Goal: Task Accomplishment & Management: Use online tool/utility

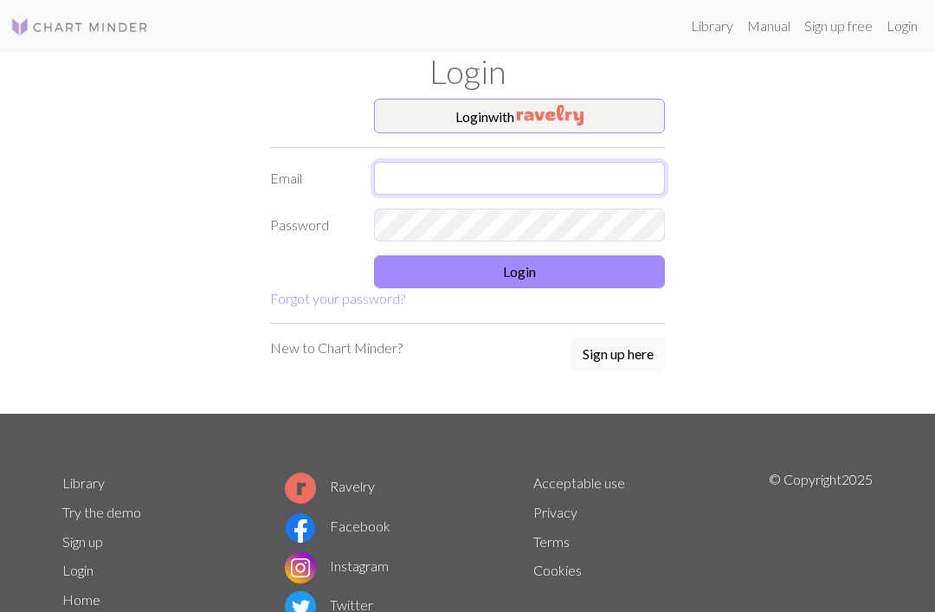
type input "[EMAIL_ADDRESS][DOMAIN_NAME]"
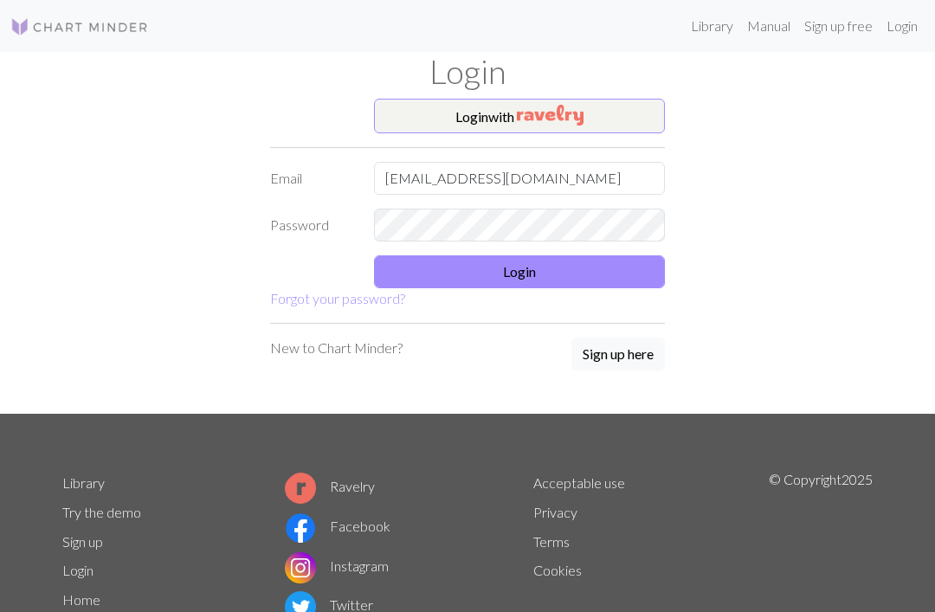
click at [623, 278] on button "Login" at bounding box center [519, 272] width 291 height 33
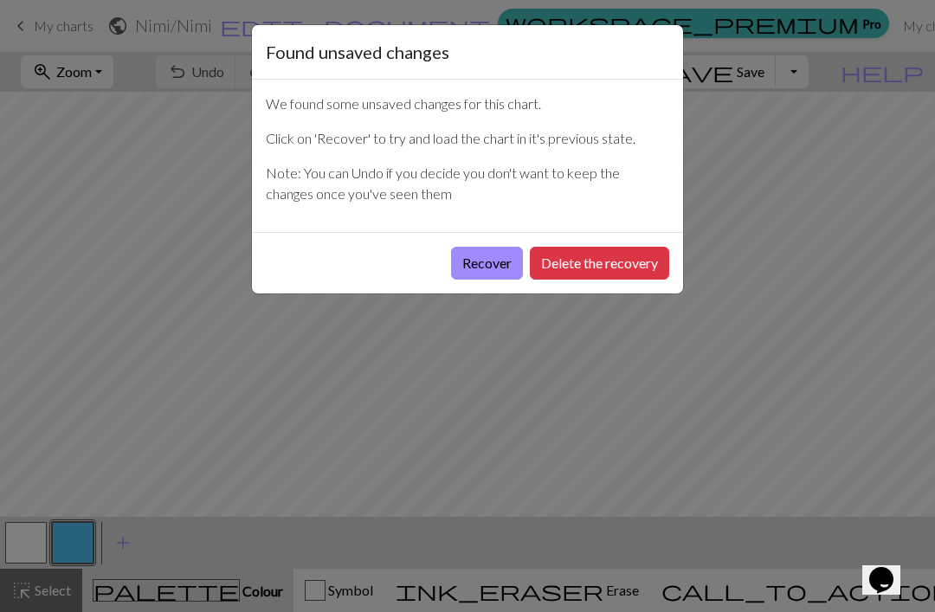
click at [495, 262] on button "Recover" at bounding box center [487, 263] width 72 height 33
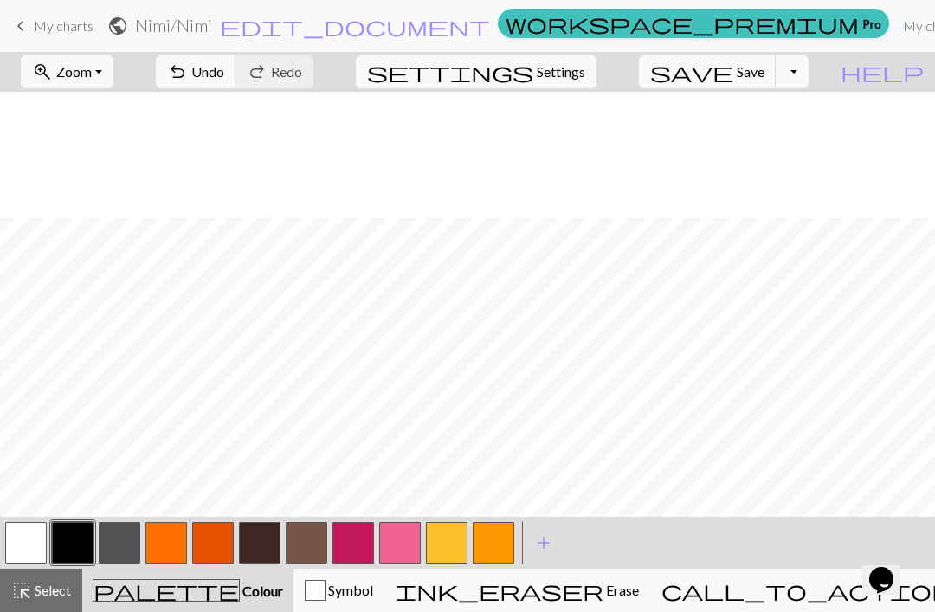
scroll to position [521, 0]
click at [113, 74] on button "zoom_in Zoom Zoom" at bounding box center [67, 71] width 93 height 33
click at [133, 140] on button "Fit width" at bounding box center [90, 138] width 137 height 28
click at [224, 77] on span "Undo" at bounding box center [207, 71] width 33 height 16
click at [224, 68] on span "Undo" at bounding box center [207, 71] width 33 height 16
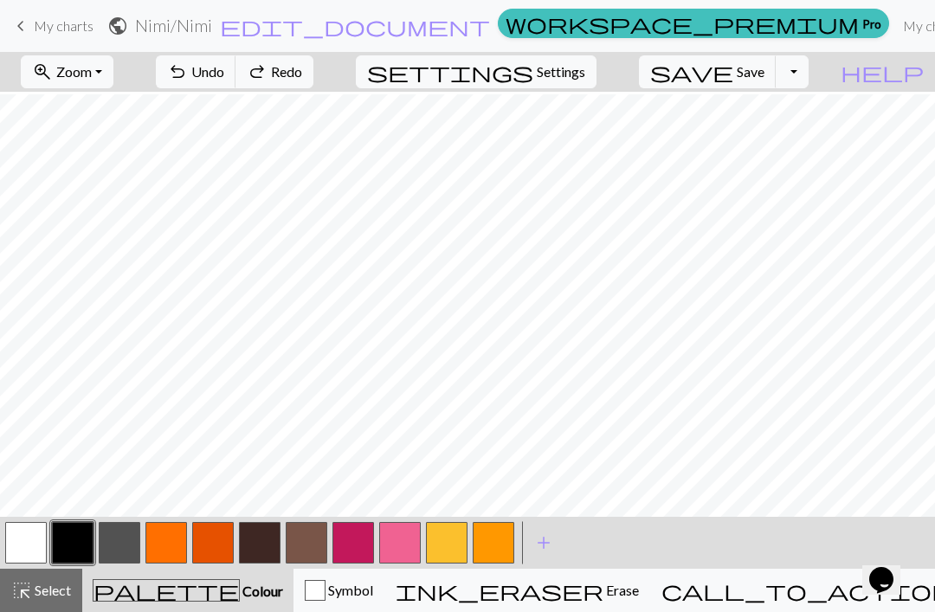
scroll to position [781, 0]
click at [579, 75] on span "Settings" at bounding box center [561, 71] width 49 height 21
select select "aran"
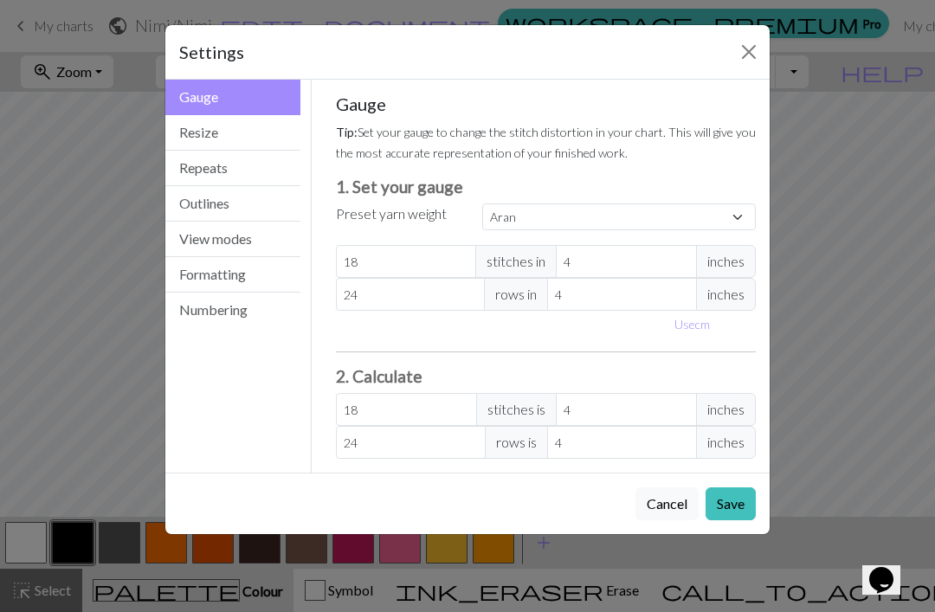
click at [237, 140] on button "Resize" at bounding box center [232, 133] width 135 height 36
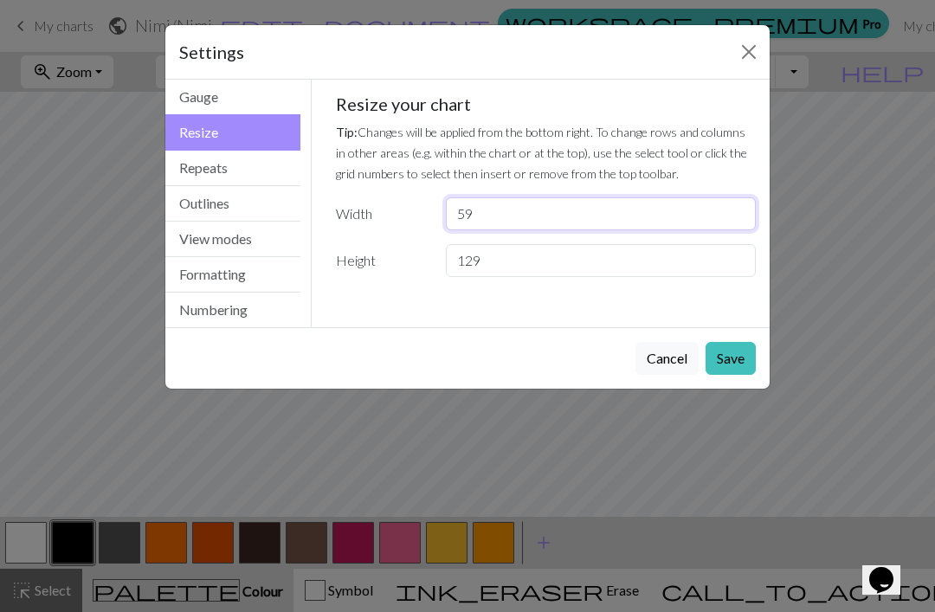
click at [507, 210] on input "59" at bounding box center [601, 213] width 310 height 33
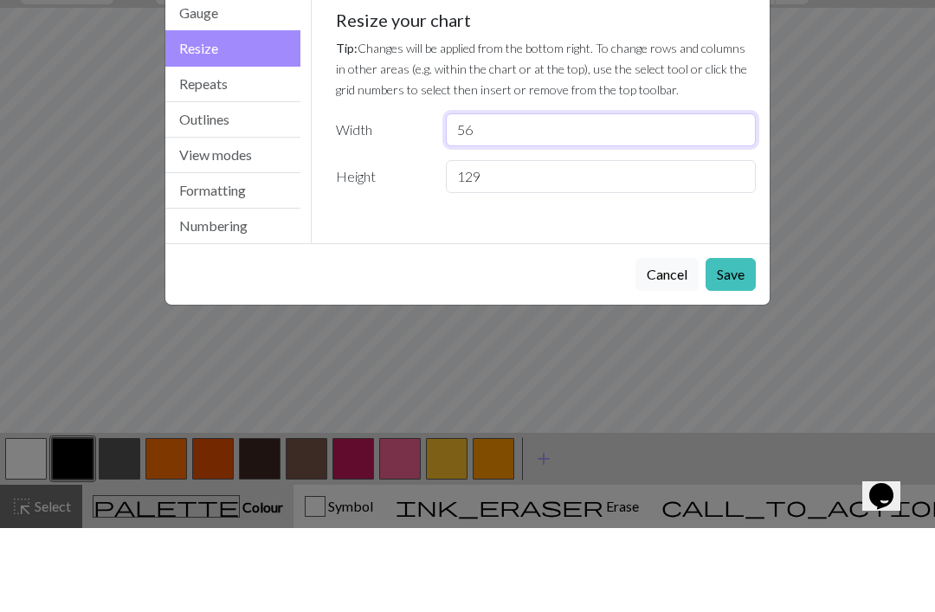
type input "56"
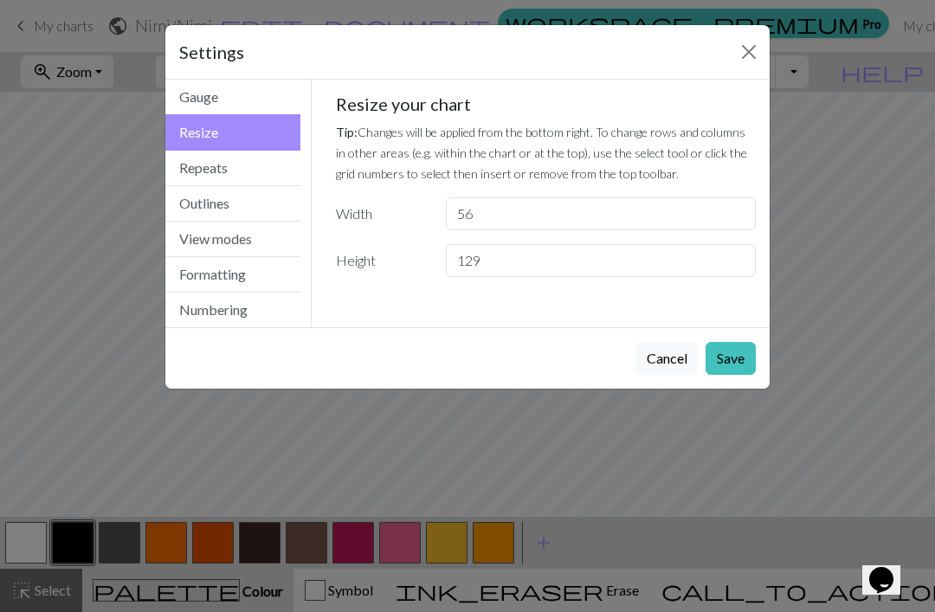
click at [728, 360] on button "Save" at bounding box center [731, 358] width 50 height 33
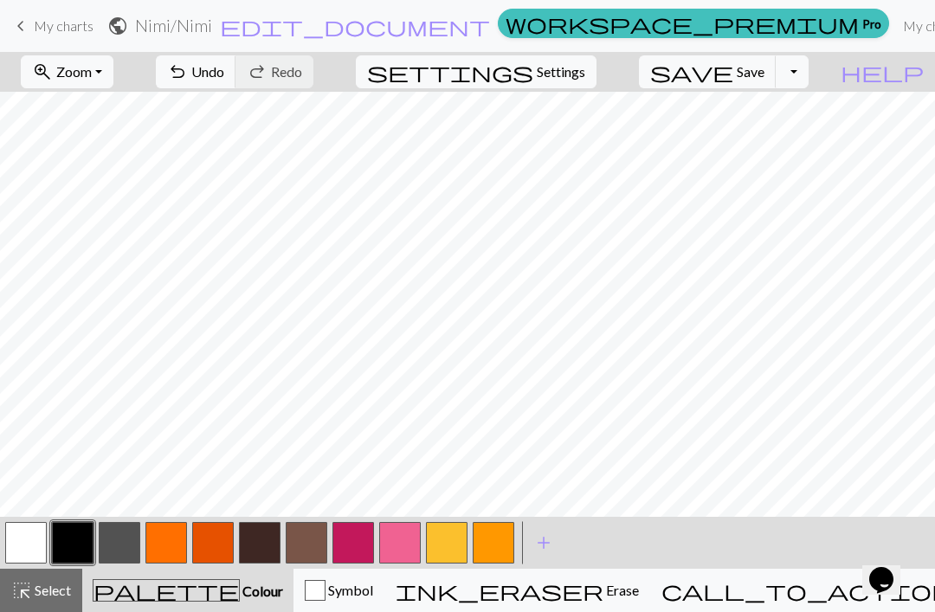
click at [585, 69] on span "Settings" at bounding box center [561, 71] width 49 height 21
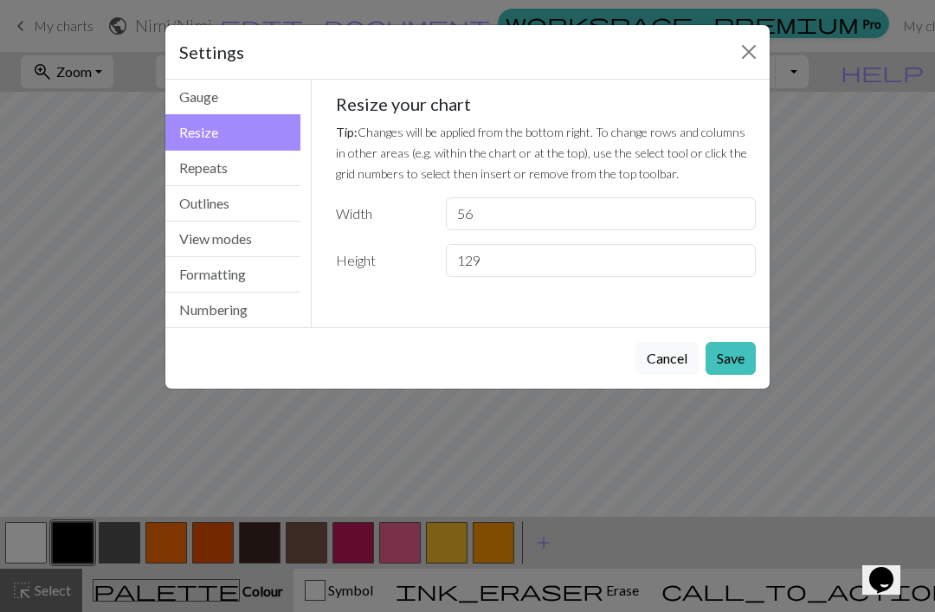
click at [747, 50] on button "Close" at bounding box center [749, 52] width 28 height 28
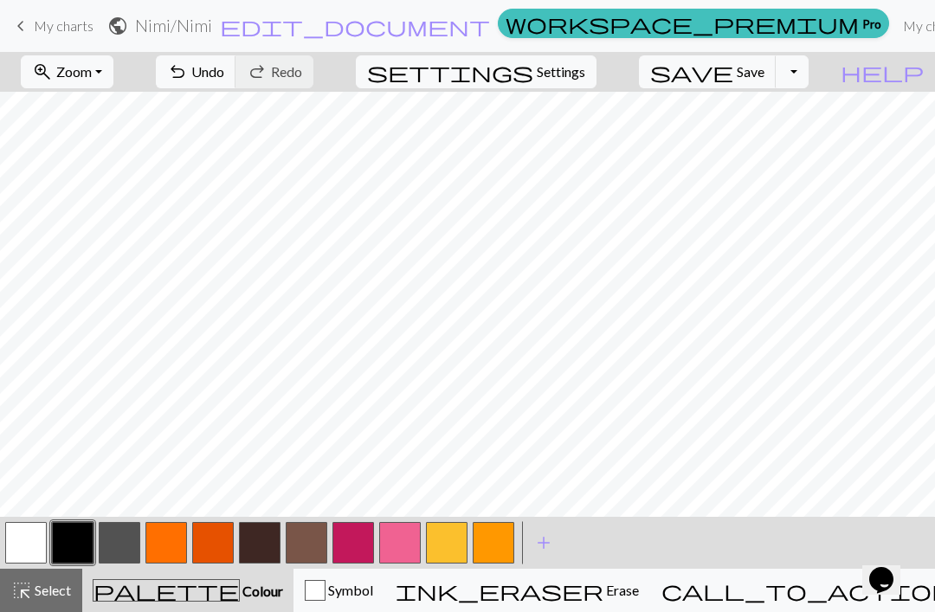
click at [224, 80] on span "Undo" at bounding box center [207, 71] width 33 height 16
click at [49, 589] on span "Select" at bounding box center [51, 590] width 39 height 16
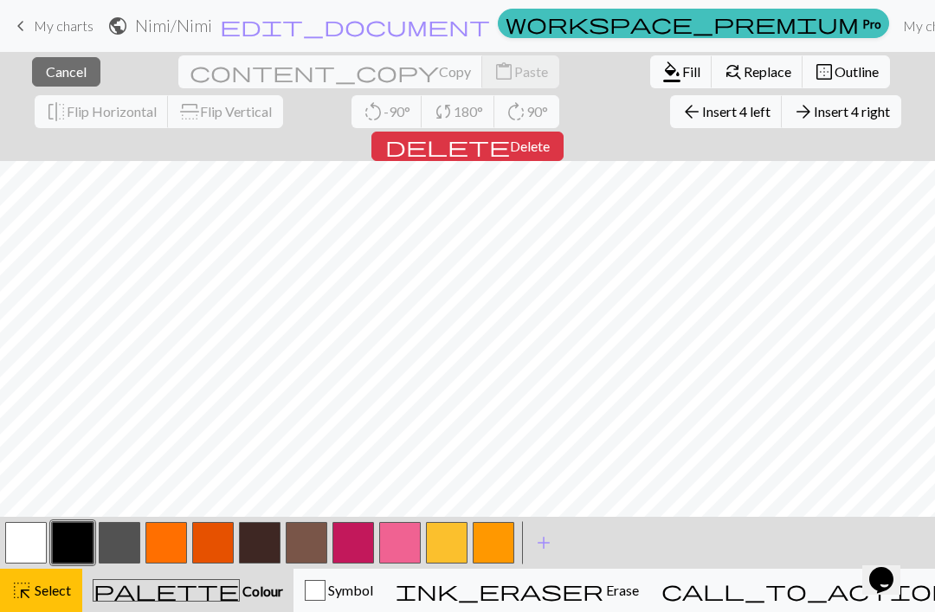
click at [702, 112] on span "Insert 4 left" at bounding box center [736, 111] width 68 height 16
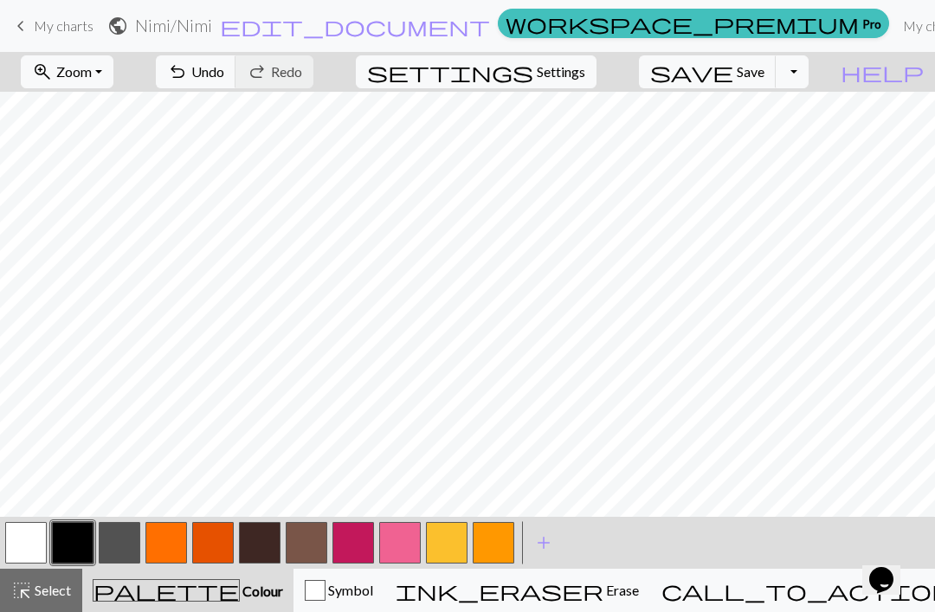
click at [224, 76] on span "Undo" at bounding box center [207, 71] width 33 height 16
click at [113, 70] on button "zoom_in Zoom Zoom" at bounding box center [67, 71] width 93 height 33
click at [149, 144] on button "Fit width" at bounding box center [90, 138] width 137 height 28
click at [113, 74] on button "zoom_in Zoom Zoom" at bounding box center [67, 71] width 93 height 33
click at [146, 164] on button "Fit height" at bounding box center [90, 166] width 137 height 28
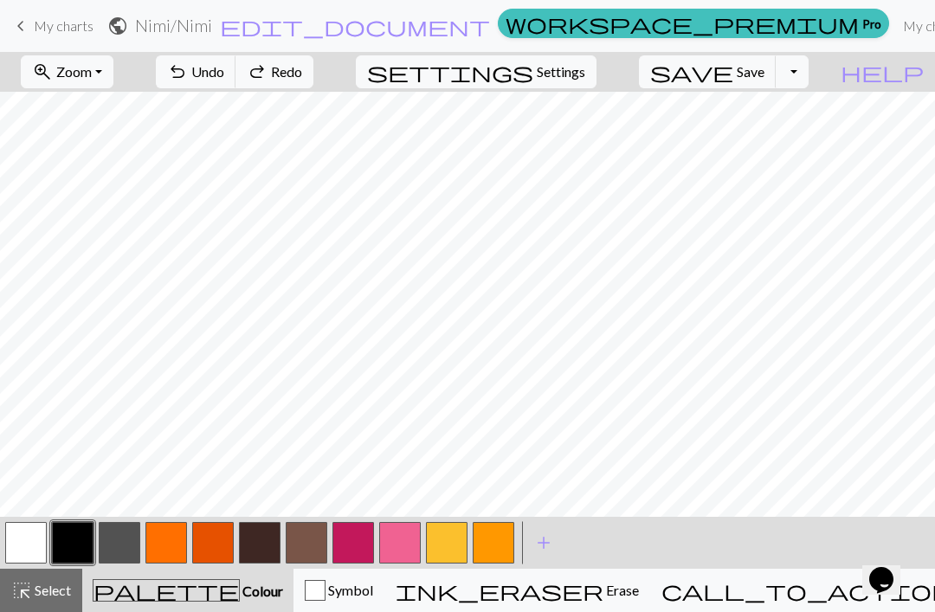
scroll to position [753, 0]
click at [54, 588] on span "Select" at bounding box center [51, 590] width 39 height 16
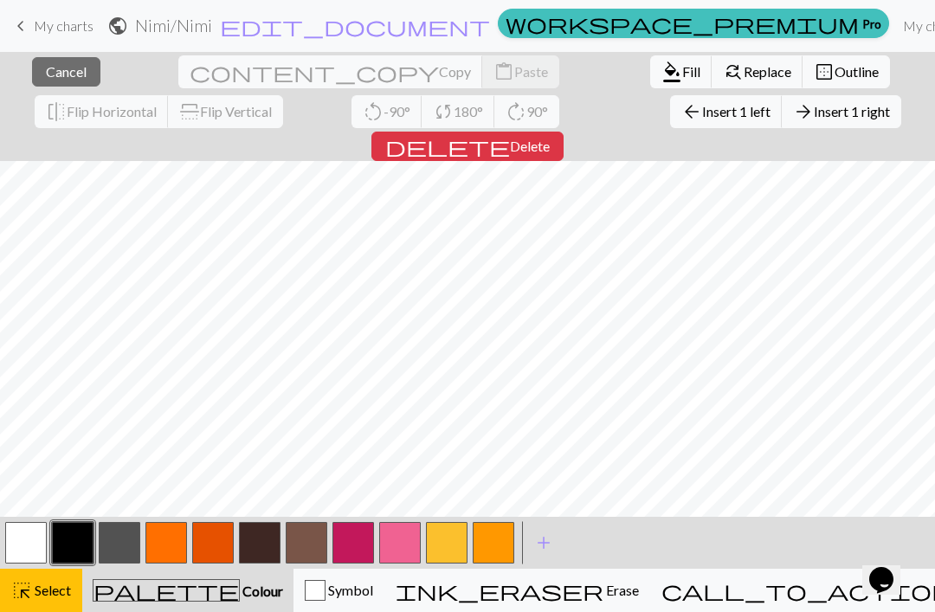
click at [814, 118] on span "Insert 1 right" at bounding box center [852, 111] width 76 height 16
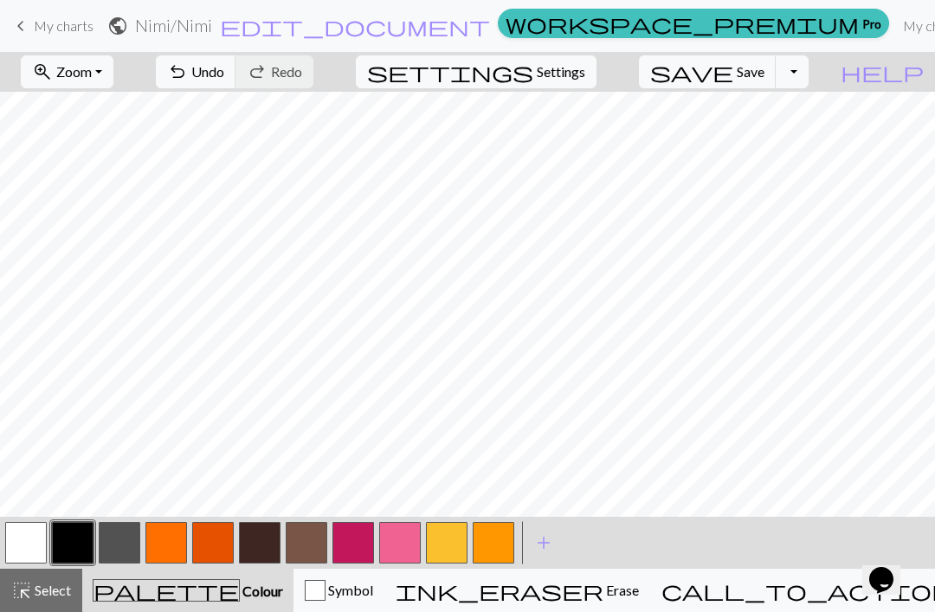
click at [224, 77] on span "Undo" at bounding box center [207, 71] width 33 height 16
click at [47, 591] on span "Select" at bounding box center [51, 590] width 39 height 16
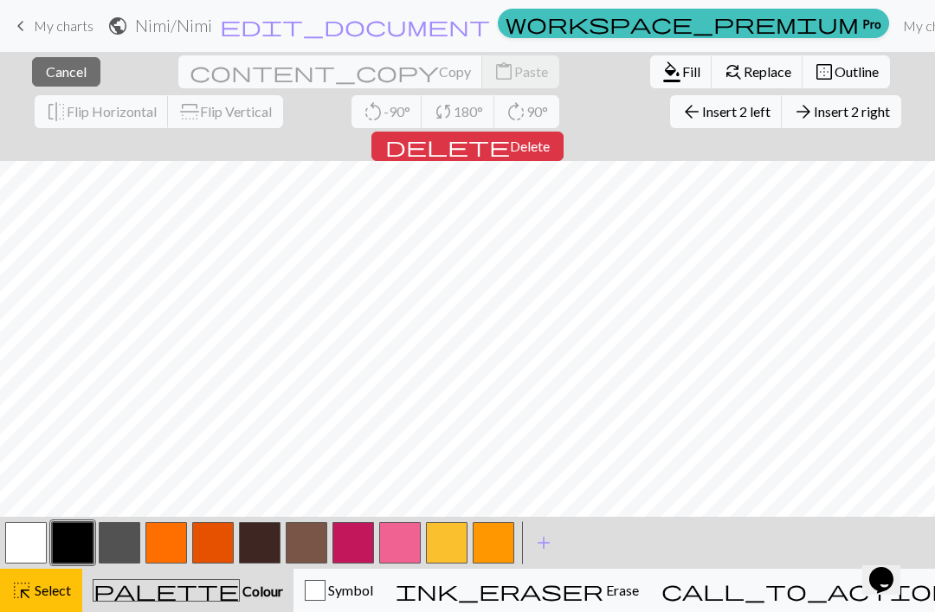
click at [814, 113] on span "Insert 2 right" at bounding box center [852, 111] width 76 height 16
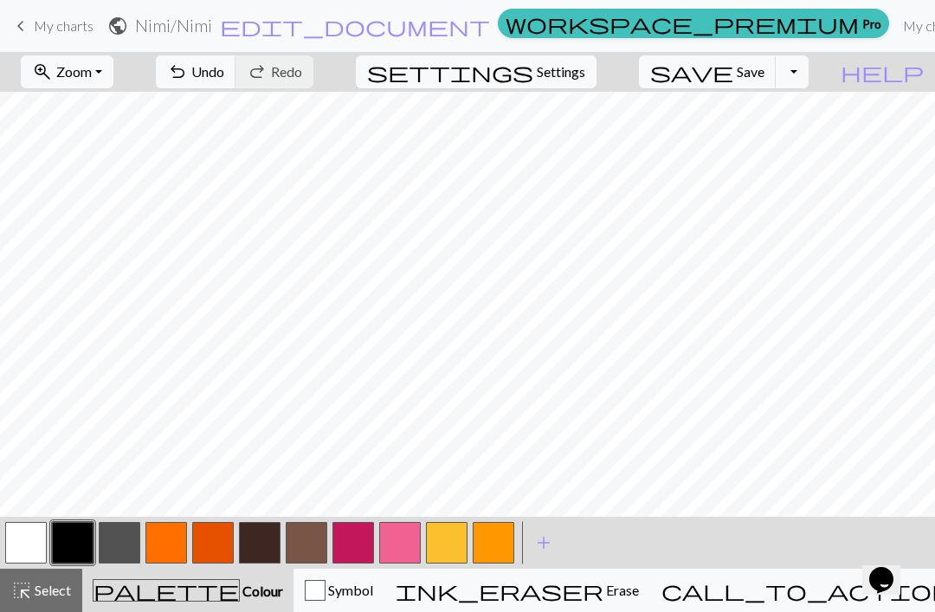
click at [51, 36] on link "keyboard_arrow_left My charts" at bounding box center [51, 25] width 83 height 29
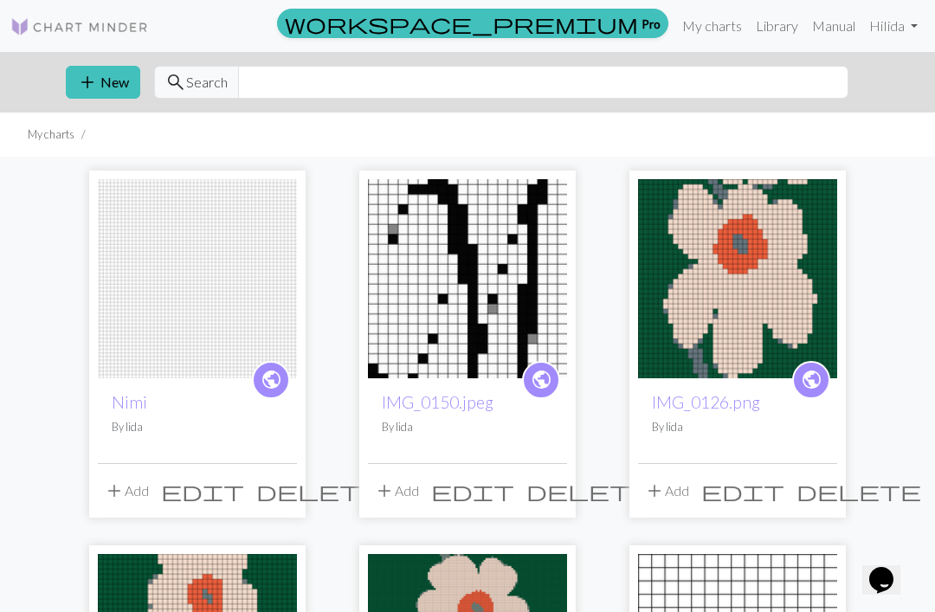
click at [252, 275] on img at bounding box center [197, 278] width 199 height 199
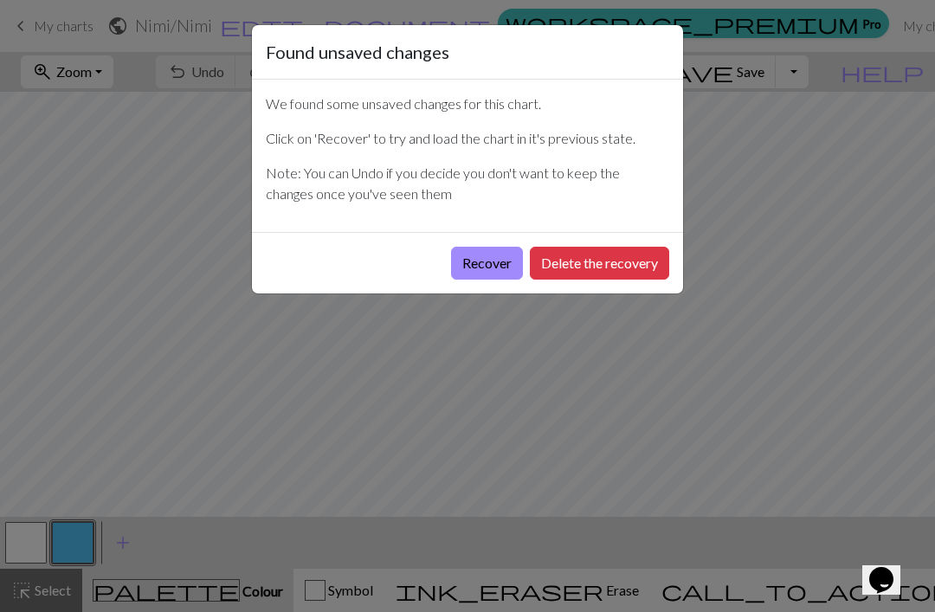
click at [482, 268] on button "Recover" at bounding box center [487, 263] width 72 height 33
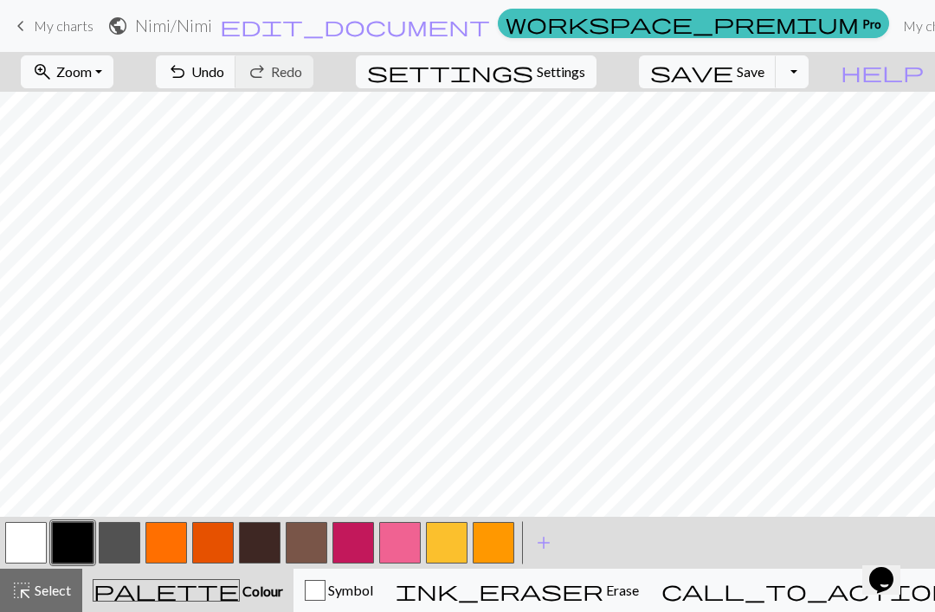
click at [734, 72] on span "save" at bounding box center [691, 72] width 83 height 24
click at [26, 32] on div "Chart saved" at bounding box center [467, 34] width 935 height 68
click at [25, 28] on span "keyboard_arrow_left" at bounding box center [20, 26] width 21 height 24
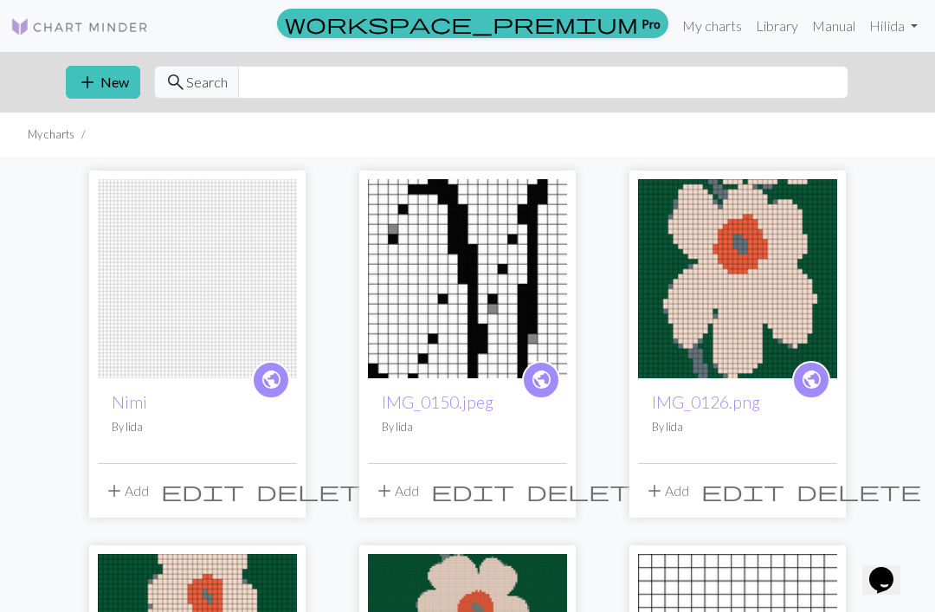
click at [118, 81] on button "add New" at bounding box center [103, 82] width 74 height 33
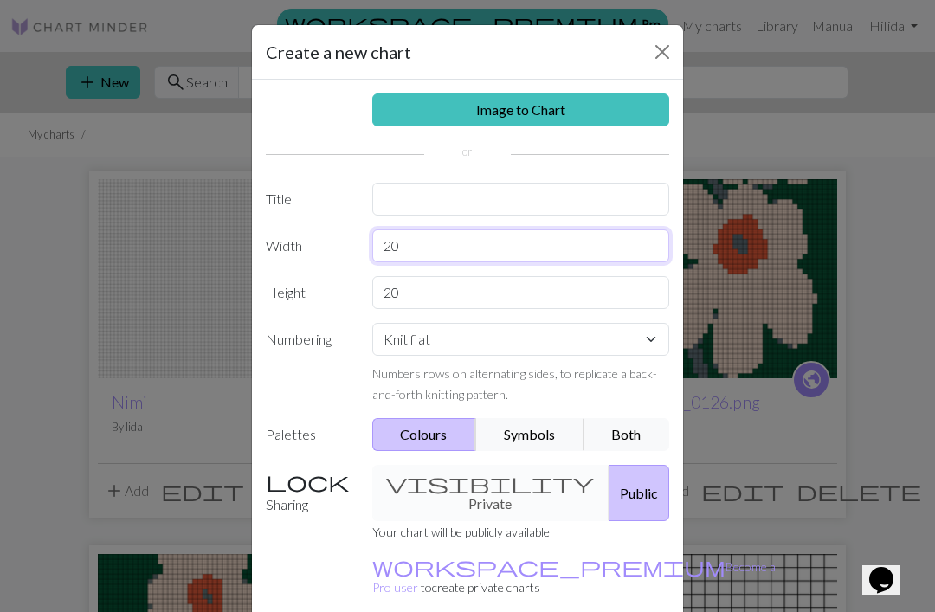
click at [500, 250] on input "20" at bounding box center [521, 246] width 298 height 33
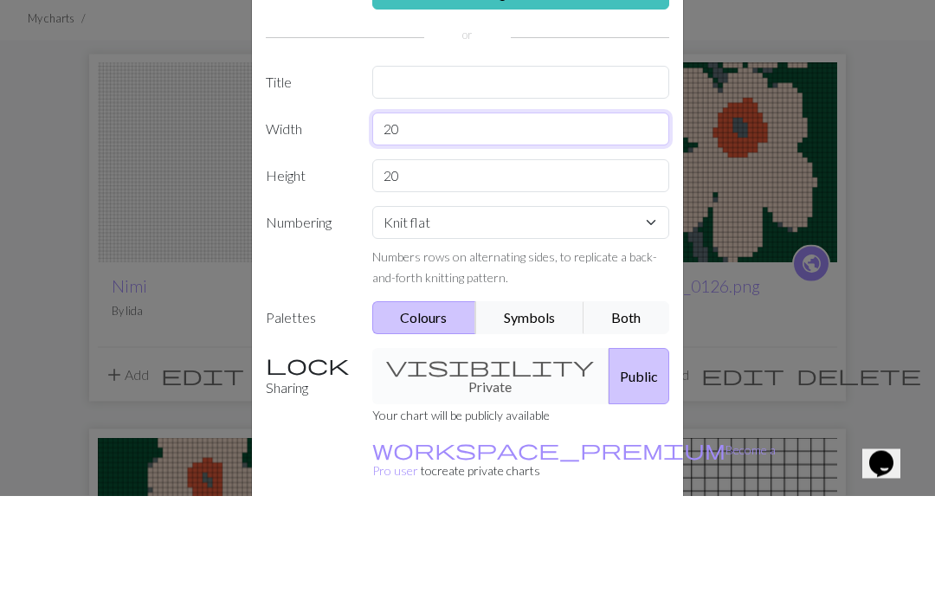
type input "2"
type input "54"
click at [482, 276] on input "20" at bounding box center [521, 292] width 298 height 33
type input "2"
type input "3"
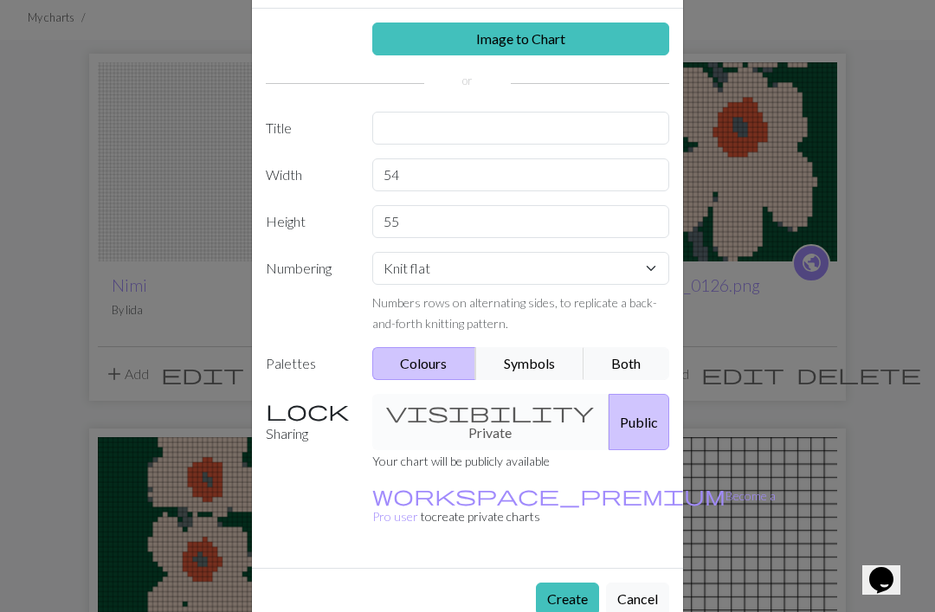
scroll to position [71, 0]
type input "55"
click at [577, 583] on button "Create" at bounding box center [567, 599] width 63 height 33
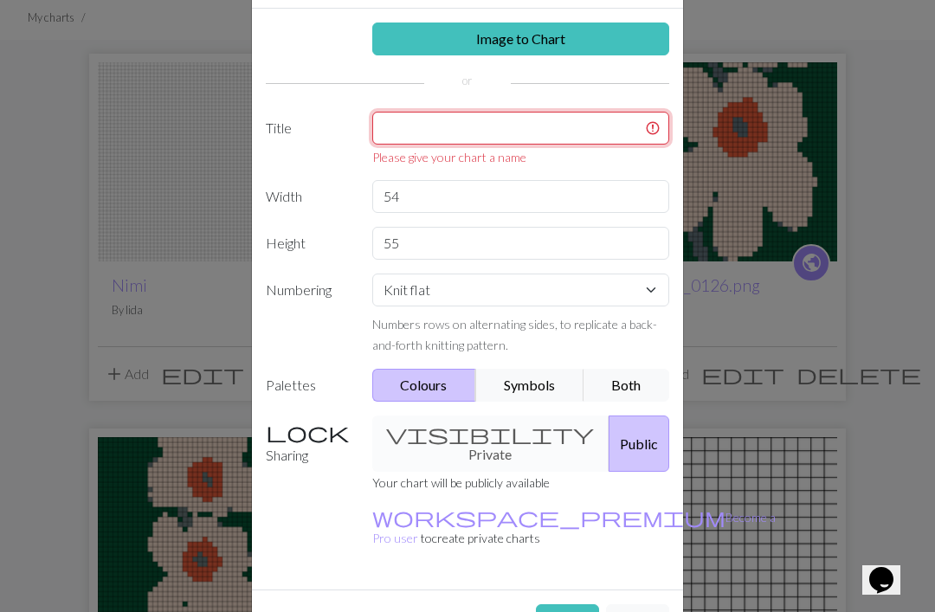
click at [569, 122] on input "text" at bounding box center [521, 128] width 298 height 33
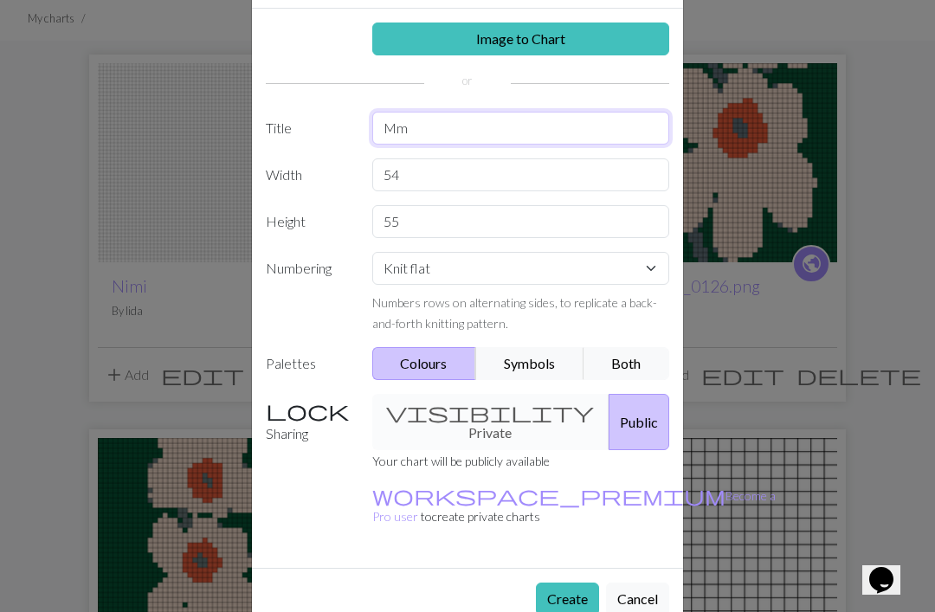
type input "Mm"
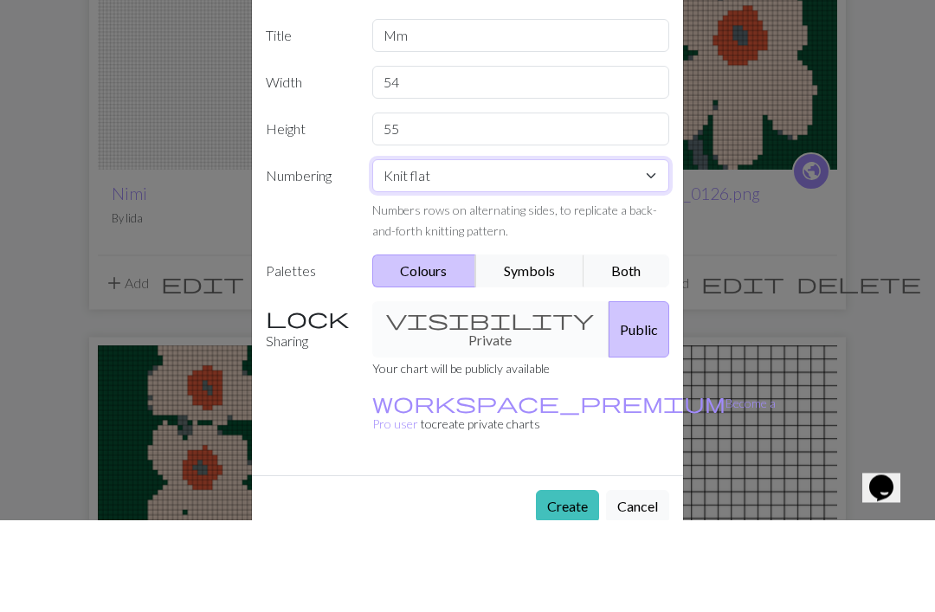
scroll to position [209, 0]
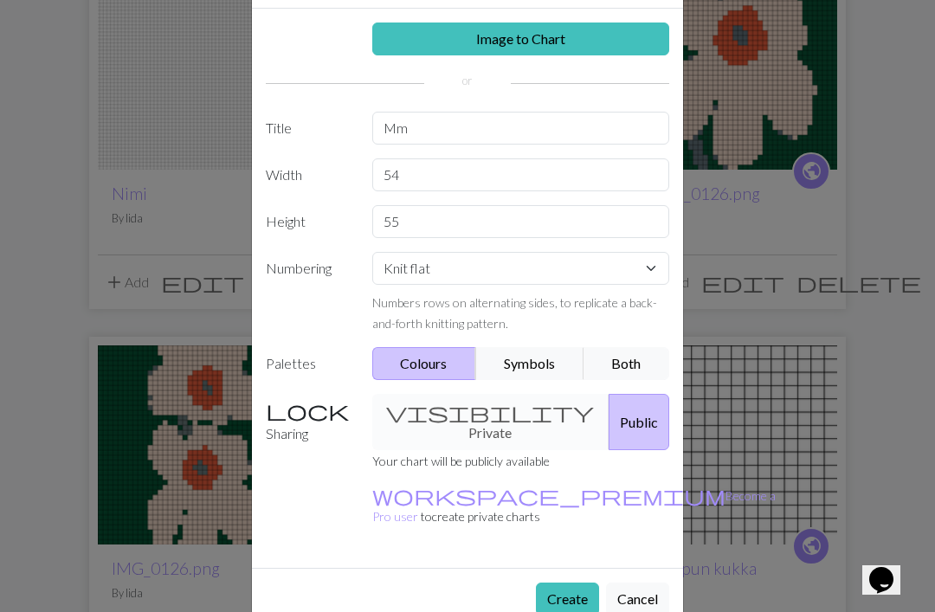
click at [566, 583] on button "Create" at bounding box center [567, 599] width 63 height 33
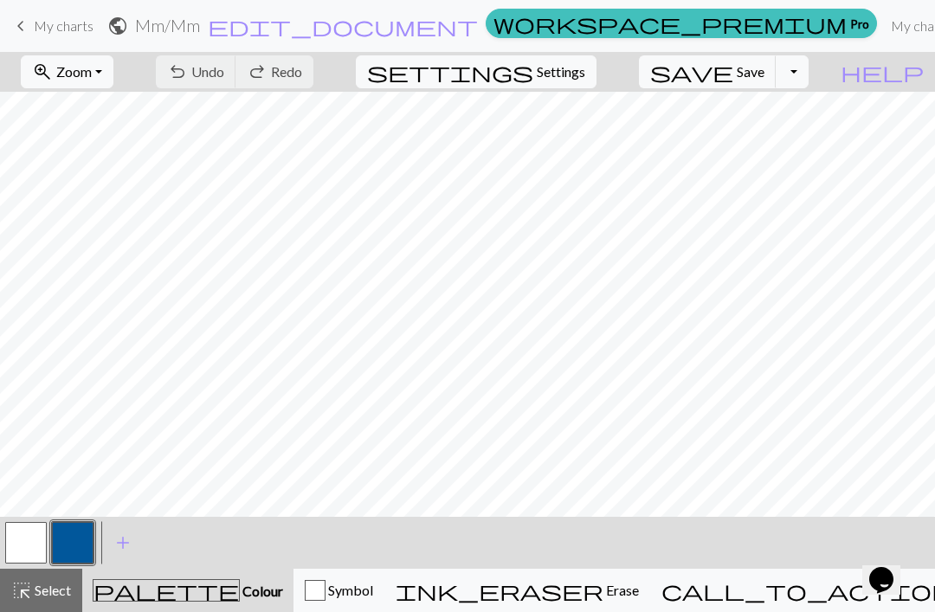
click at [92, 77] on span "Zoom" at bounding box center [74, 71] width 36 height 16
click at [142, 172] on button "Fit height" at bounding box center [90, 166] width 137 height 28
click at [92, 75] on span "Zoom" at bounding box center [74, 71] width 36 height 16
click at [131, 139] on button "Fit width" at bounding box center [90, 138] width 137 height 28
click at [236, 82] on button "undo Undo Undo" at bounding box center [196, 71] width 81 height 33
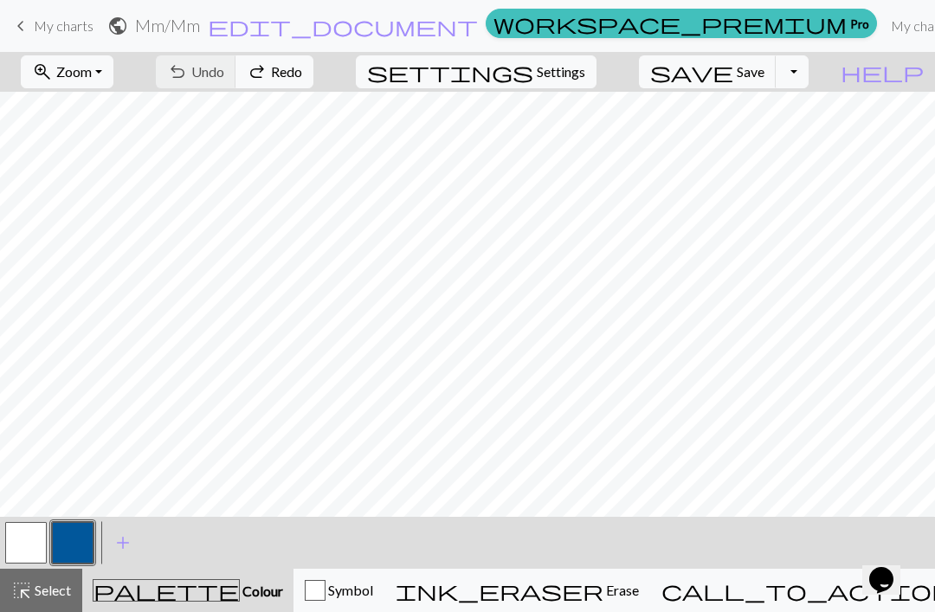
scroll to position [507, 272]
click at [38, 541] on button "button" at bounding box center [26, 543] width 42 height 42
click at [80, 547] on button "button" at bounding box center [73, 543] width 42 height 42
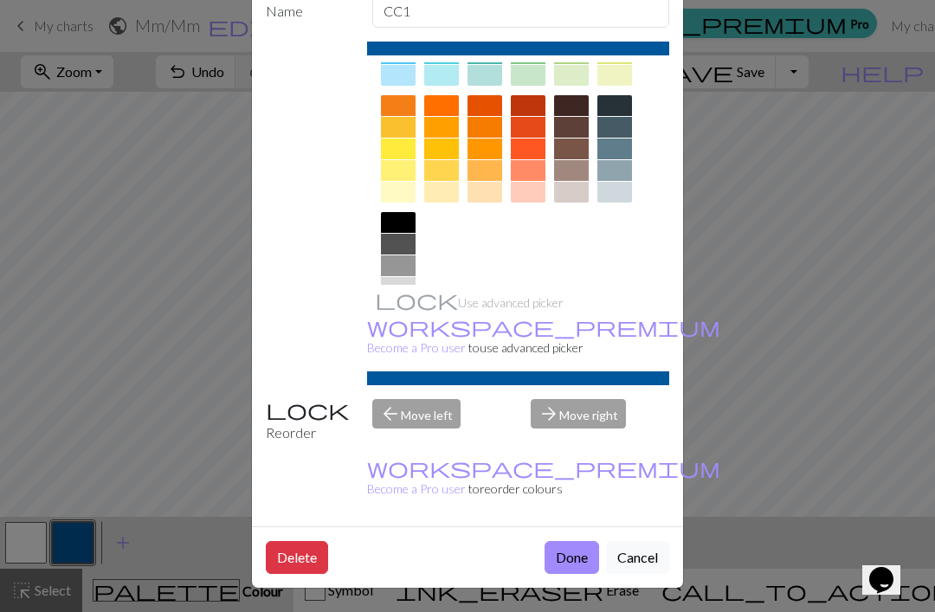
scroll to position [214, 0]
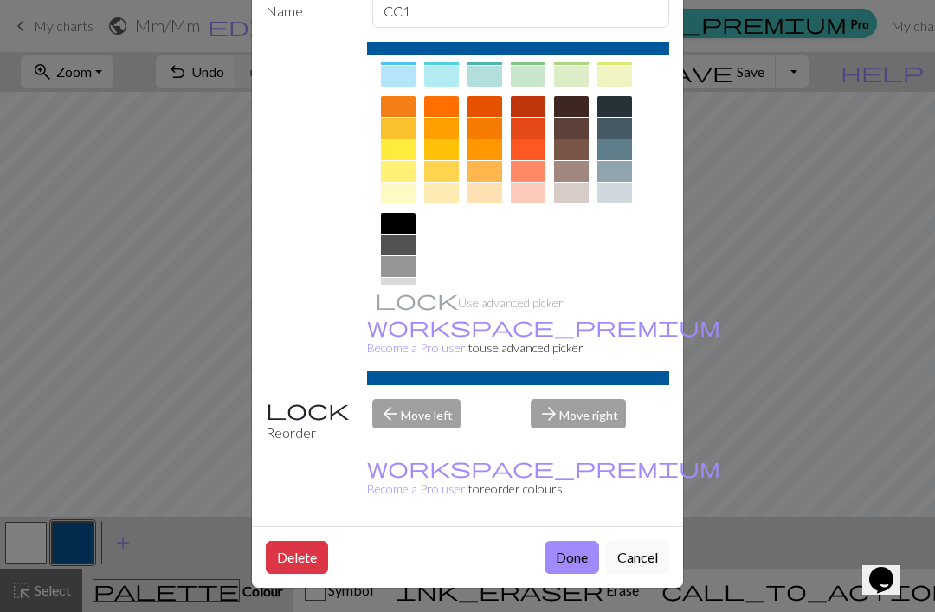
click at [397, 219] on div at bounding box center [398, 223] width 35 height 21
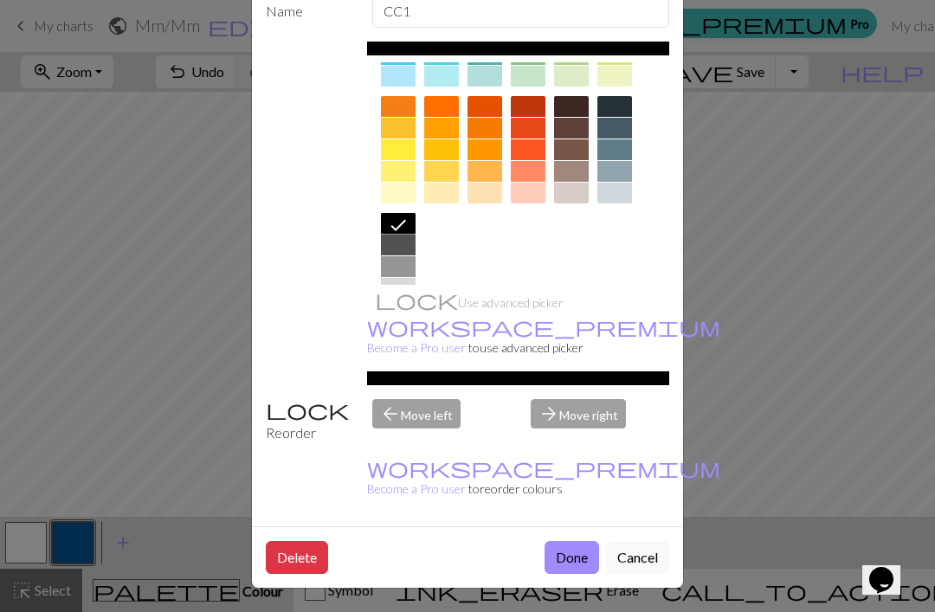
click at [575, 561] on button "Done" at bounding box center [572, 557] width 55 height 33
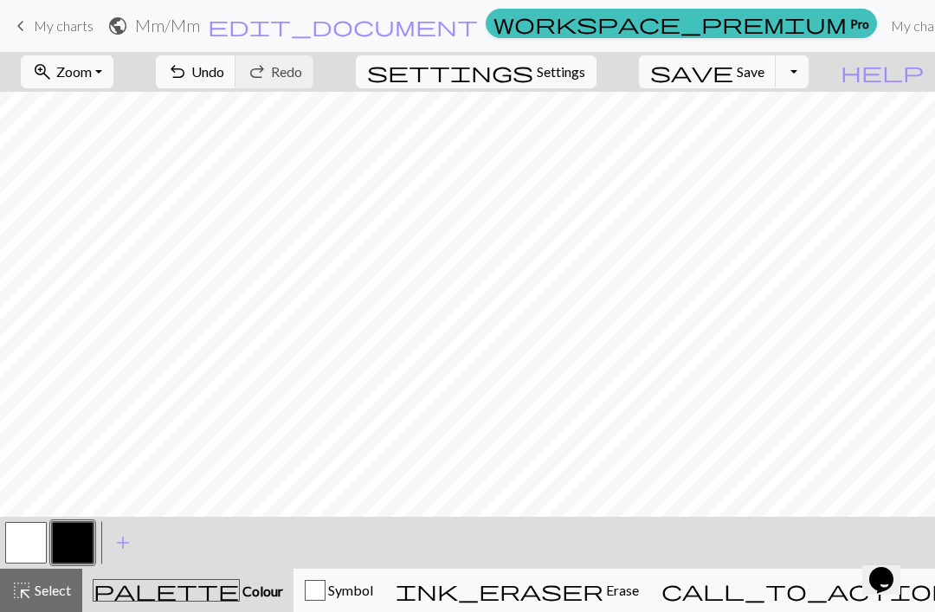
click at [40, 550] on button "button" at bounding box center [26, 543] width 42 height 42
click at [80, 539] on button "button" at bounding box center [73, 543] width 42 height 42
click at [36, 530] on button "button" at bounding box center [26, 543] width 42 height 42
click at [67, 547] on button "button" at bounding box center [73, 543] width 42 height 42
click at [224, 76] on span "Undo" at bounding box center [207, 71] width 33 height 16
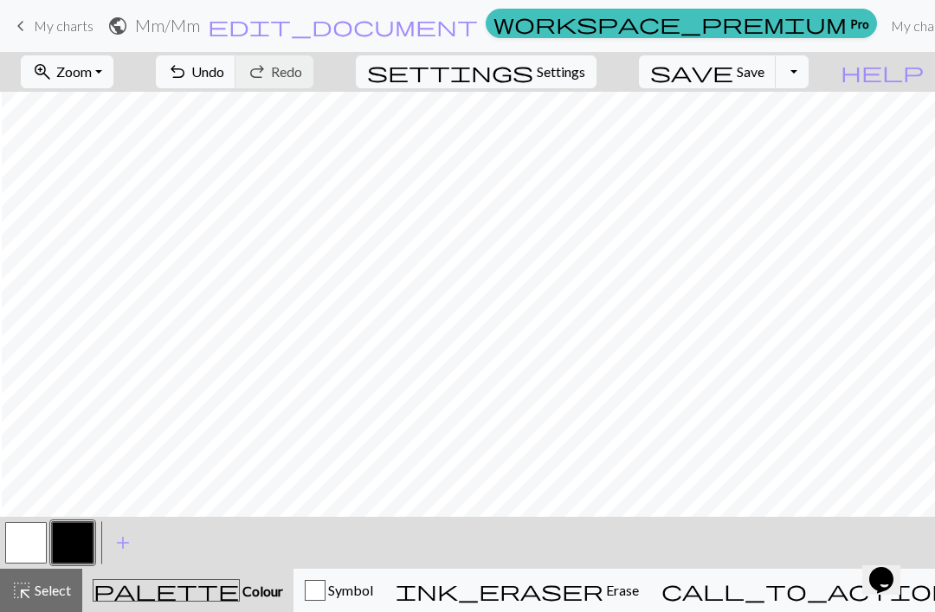
scroll to position [507, 2]
click at [35, 552] on button "button" at bounding box center [26, 543] width 42 height 42
click at [81, 545] on button "button" at bounding box center [73, 543] width 42 height 42
click at [23, 540] on button "button" at bounding box center [26, 543] width 42 height 42
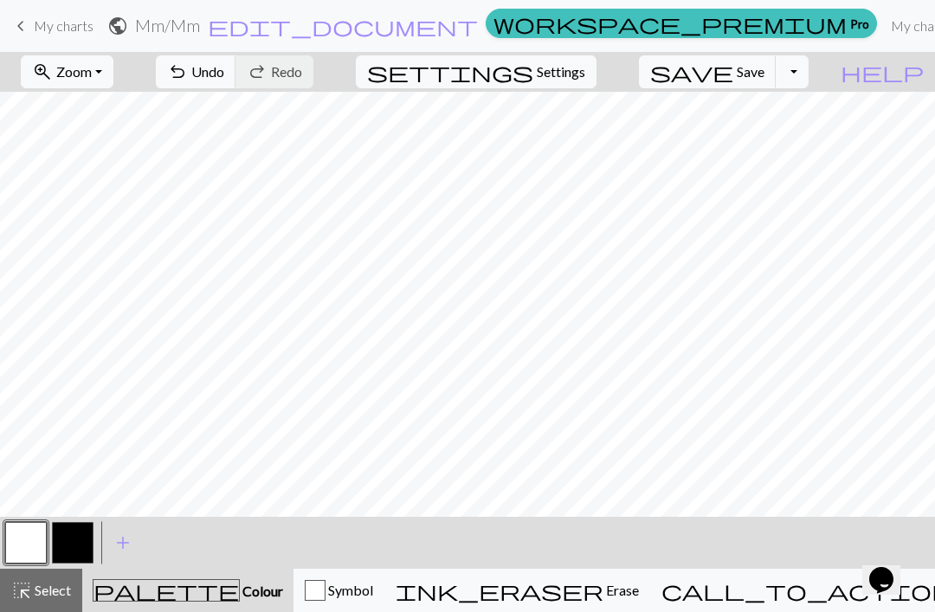
click at [72, 542] on button "button" at bounding box center [73, 543] width 42 height 42
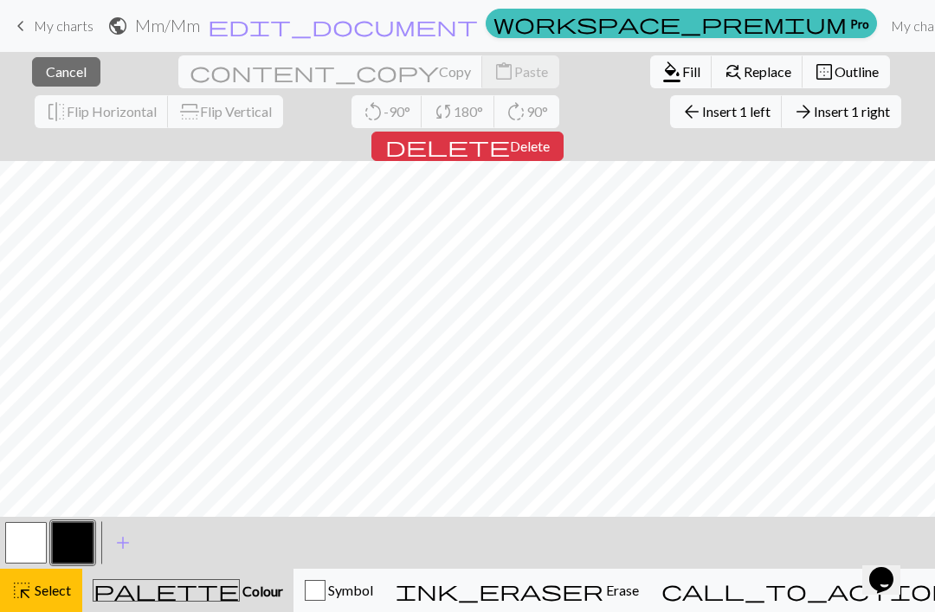
scroll to position [457, 0]
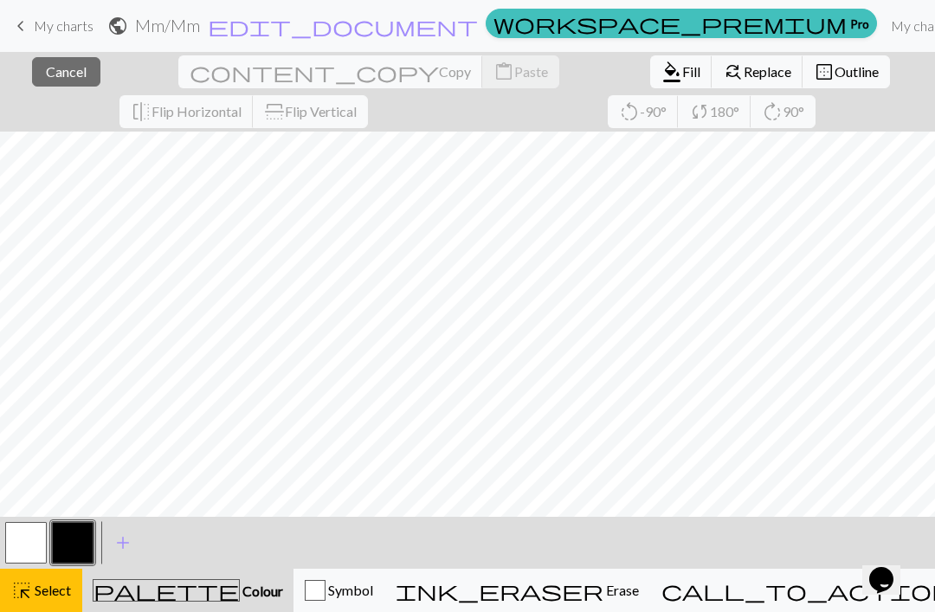
click at [33, 537] on button "button" at bounding box center [26, 543] width 42 height 42
click at [60, 547] on button "button" at bounding box center [73, 543] width 42 height 42
click at [61, 590] on span "Select" at bounding box center [51, 590] width 39 height 16
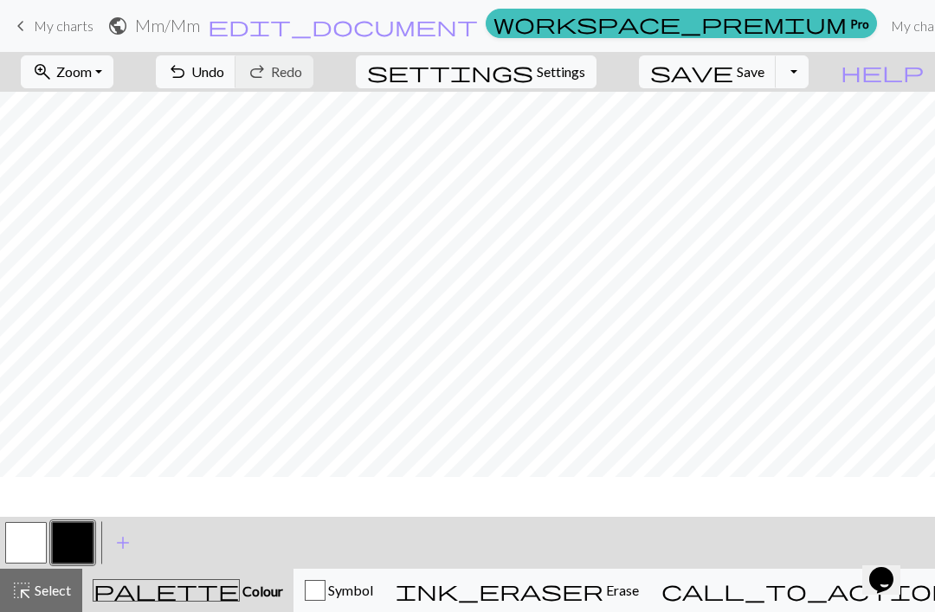
scroll to position [417, 0]
click at [78, 527] on button "button" at bounding box center [73, 543] width 42 height 42
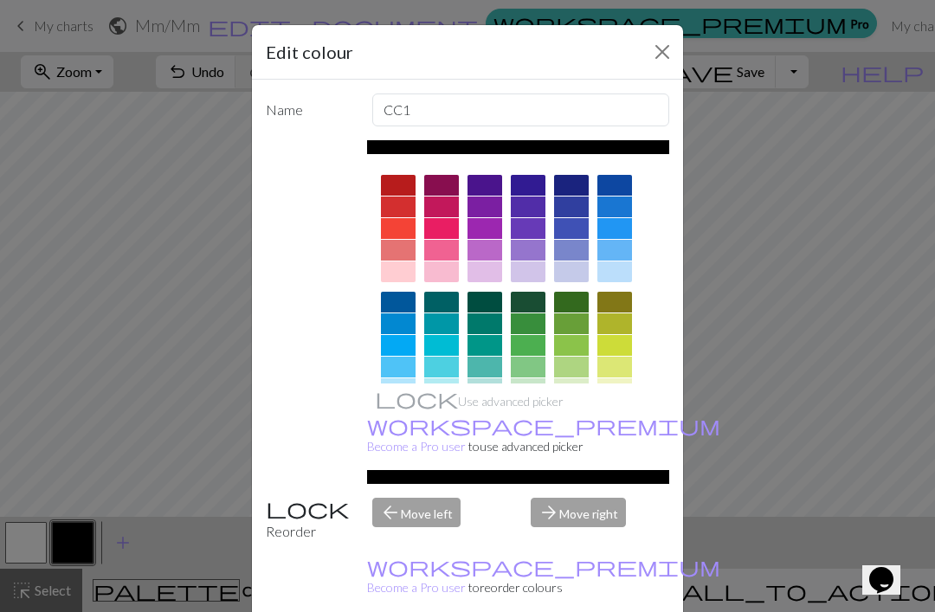
click at [89, 536] on div "Edit colour Name CC1 Use advanced picker workspace_premium Become a Pro user to…" at bounding box center [467, 306] width 935 height 612
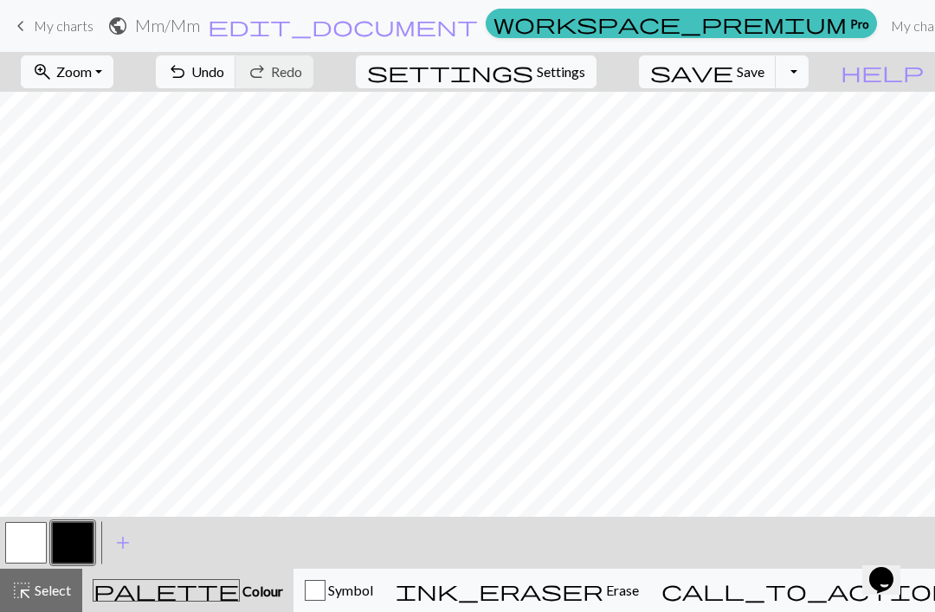
click at [33, 541] on button "button" at bounding box center [26, 543] width 42 height 42
click at [74, 540] on button "button" at bounding box center [73, 543] width 42 height 42
click at [25, 538] on button "button" at bounding box center [26, 543] width 42 height 42
click at [75, 543] on button "button" at bounding box center [73, 543] width 42 height 42
click at [39, 539] on button "button" at bounding box center [26, 543] width 42 height 42
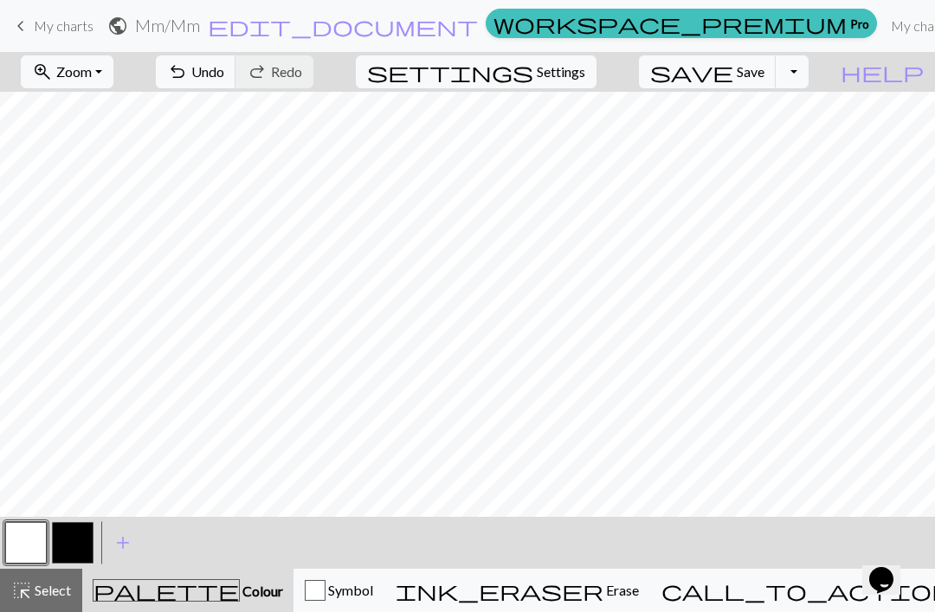
click at [113, 67] on button "zoom_in Zoom Zoom" at bounding box center [67, 71] width 93 height 33
click at [141, 167] on button "Fit height" at bounding box center [90, 166] width 137 height 28
click at [62, 546] on button "button" at bounding box center [73, 543] width 42 height 42
click at [35, 542] on button "button" at bounding box center [26, 543] width 42 height 42
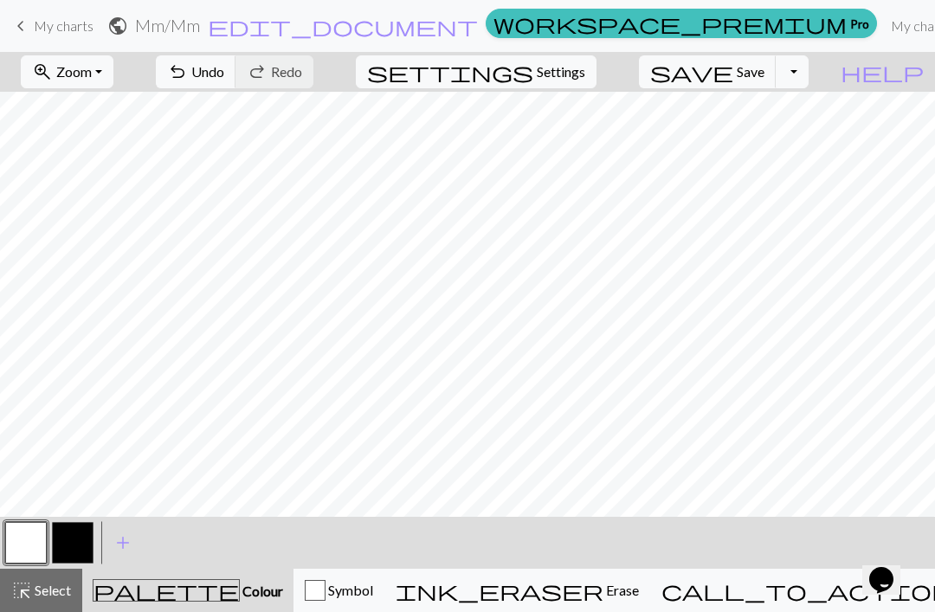
click at [77, 540] on button "button" at bounding box center [73, 543] width 42 height 42
click at [224, 78] on span "Undo" at bounding box center [207, 71] width 33 height 16
click at [224, 70] on span "Undo" at bounding box center [207, 71] width 33 height 16
click at [224, 79] on span "Undo" at bounding box center [207, 71] width 33 height 16
click at [224, 80] on span "Undo" at bounding box center [207, 71] width 33 height 16
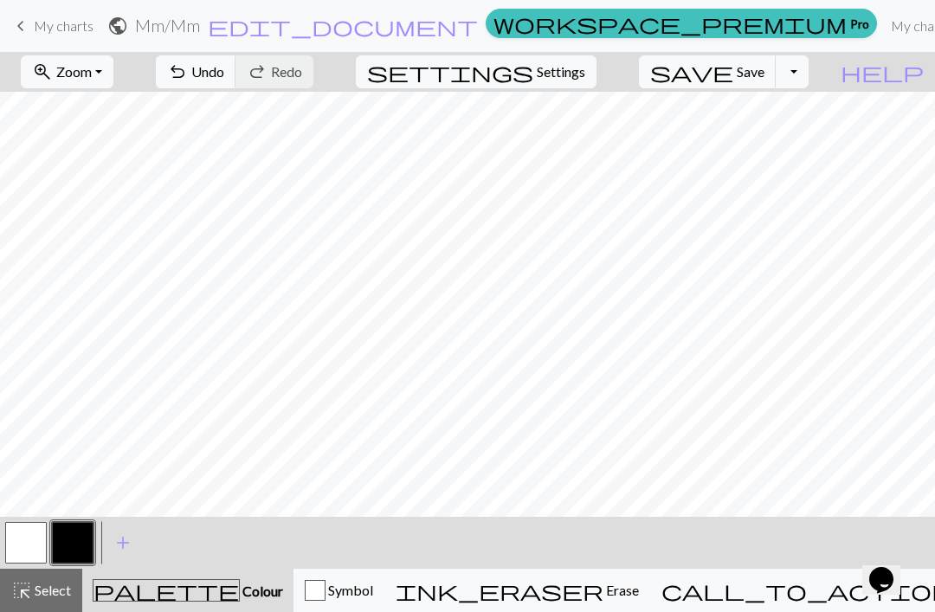
click at [224, 77] on span "Undo" at bounding box center [207, 71] width 33 height 16
click at [236, 86] on button "undo Undo Undo" at bounding box center [196, 71] width 81 height 33
click at [236, 84] on button "undo Undo Undo" at bounding box center [196, 71] width 81 height 33
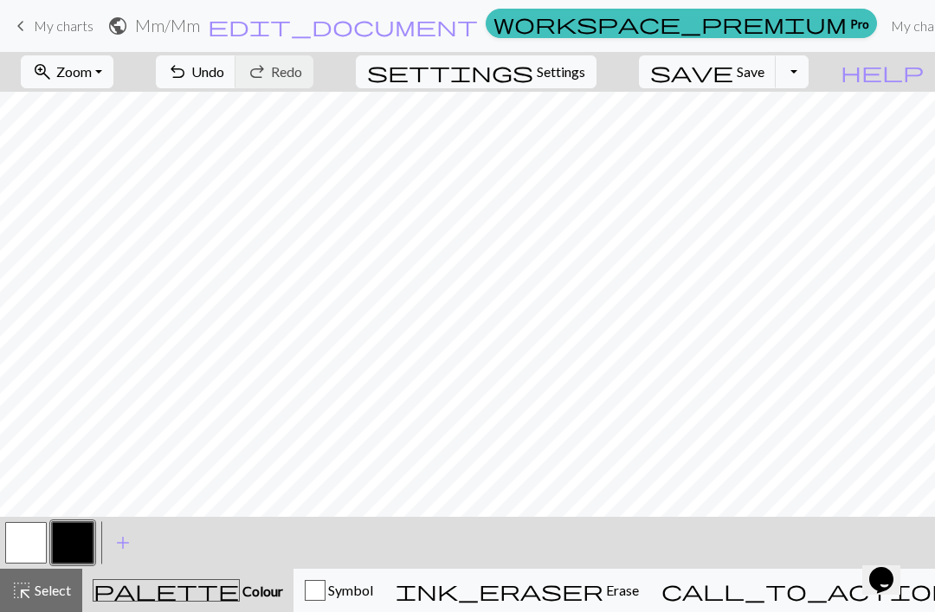
click at [236, 81] on button "undo Undo Undo" at bounding box center [196, 71] width 81 height 33
click at [20, 560] on button "button" at bounding box center [26, 543] width 42 height 42
click at [82, 550] on button "button" at bounding box center [73, 543] width 42 height 42
click at [26, 545] on button "button" at bounding box center [26, 543] width 42 height 42
click at [80, 547] on button "button" at bounding box center [73, 543] width 42 height 42
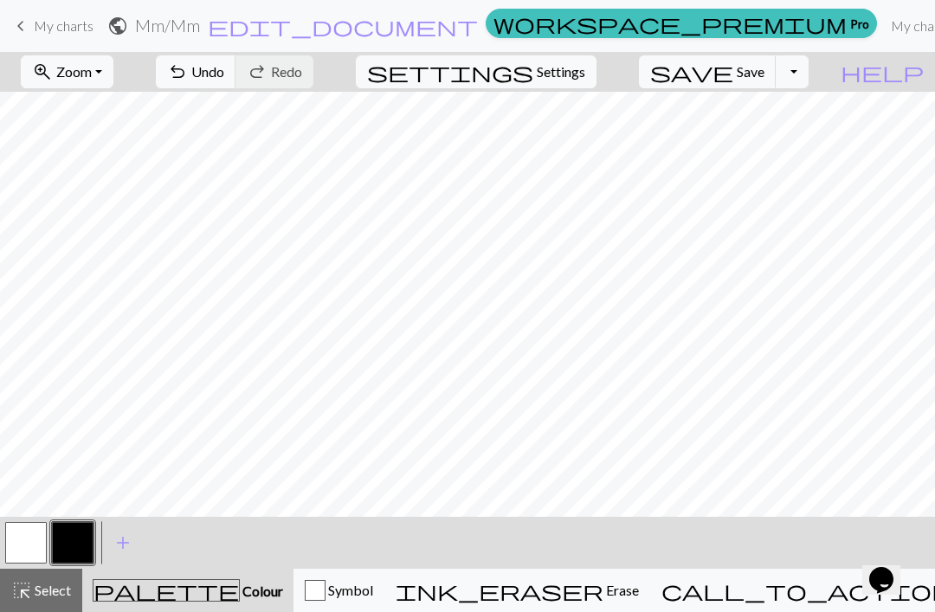
click at [224, 79] on span "Undo" at bounding box center [207, 71] width 33 height 16
click at [37, 553] on button "button" at bounding box center [26, 543] width 42 height 42
click at [74, 532] on button "button" at bounding box center [73, 543] width 42 height 42
click at [42, 539] on button "button" at bounding box center [26, 543] width 42 height 42
click at [84, 544] on button "button" at bounding box center [73, 543] width 42 height 42
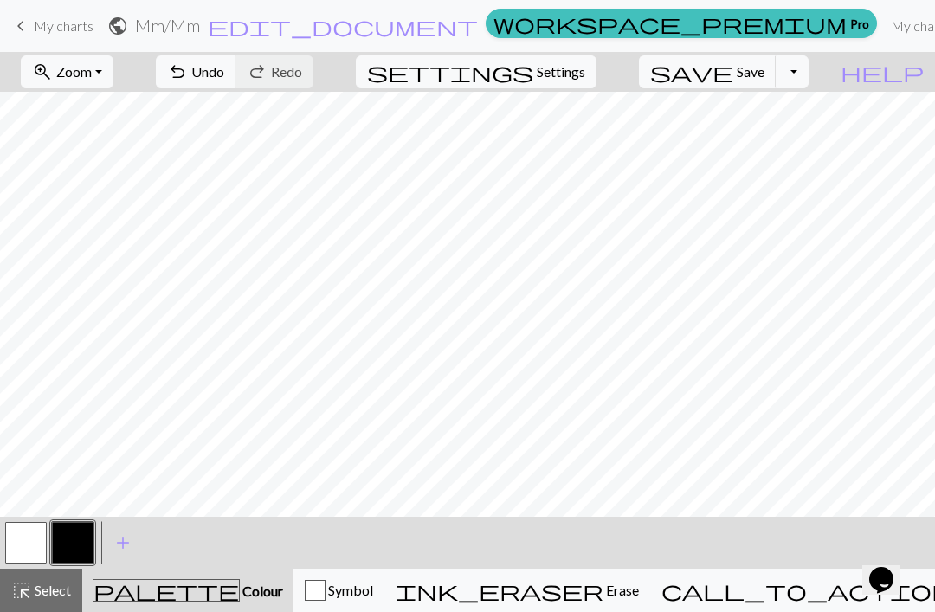
click at [224, 73] on span "Undo" at bounding box center [207, 71] width 33 height 16
click at [314, 83] on button "redo Redo Redo" at bounding box center [275, 71] width 78 height 33
click at [236, 82] on button "undo Undo Undo" at bounding box center [196, 71] width 81 height 33
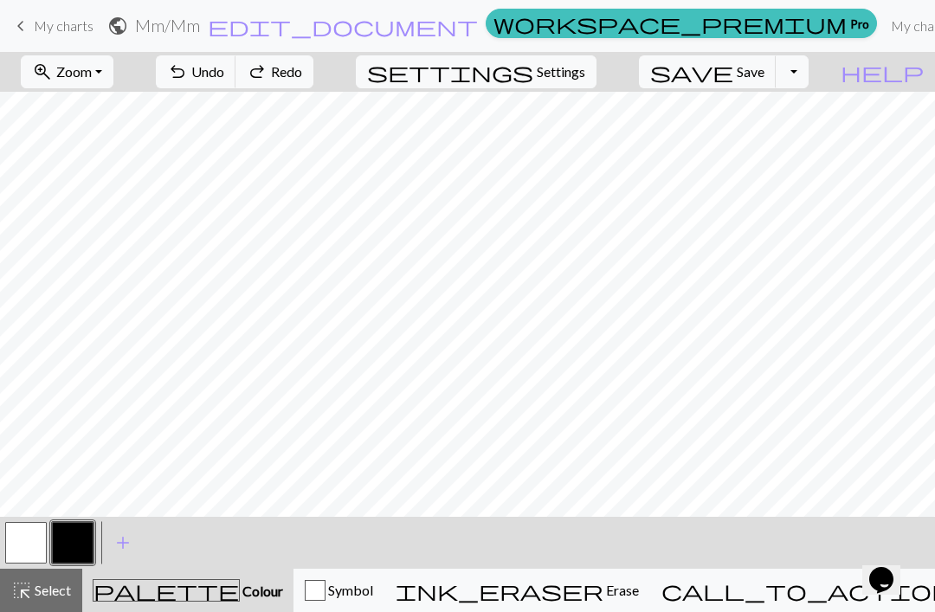
click at [224, 78] on span "Undo" at bounding box center [207, 71] width 33 height 16
click at [236, 81] on button "undo Undo Undo" at bounding box center [196, 71] width 81 height 33
click at [188, 84] on span "undo" at bounding box center [177, 72] width 21 height 24
click at [236, 87] on button "undo Undo Undo" at bounding box center [196, 71] width 81 height 33
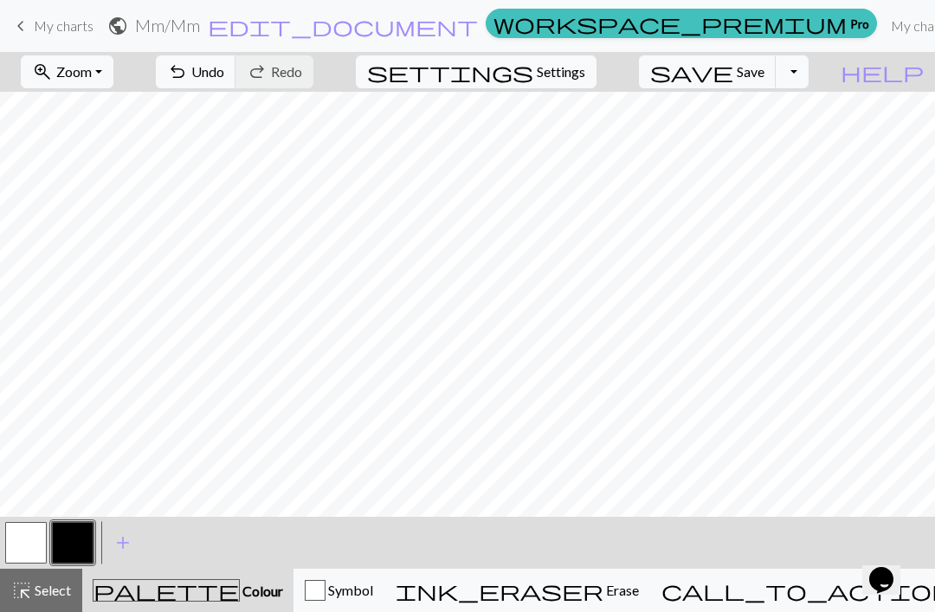
click at [188, 75] on span "undo" at bounding box center [177, 72] width 21 height 24
click at [188, 82] on span "undo" at bounding box center [177, 72] width 21 height 24
click at [224, 73] on span "Undo" at bounding box center [207, 71] width 33 height 16
click at [224, 75] on span "Undo" at bounding box center [207, 71] width 33 height 16
click at [224, 77] on span "Undo" at bounding box center [207, 71] width 33 height 16
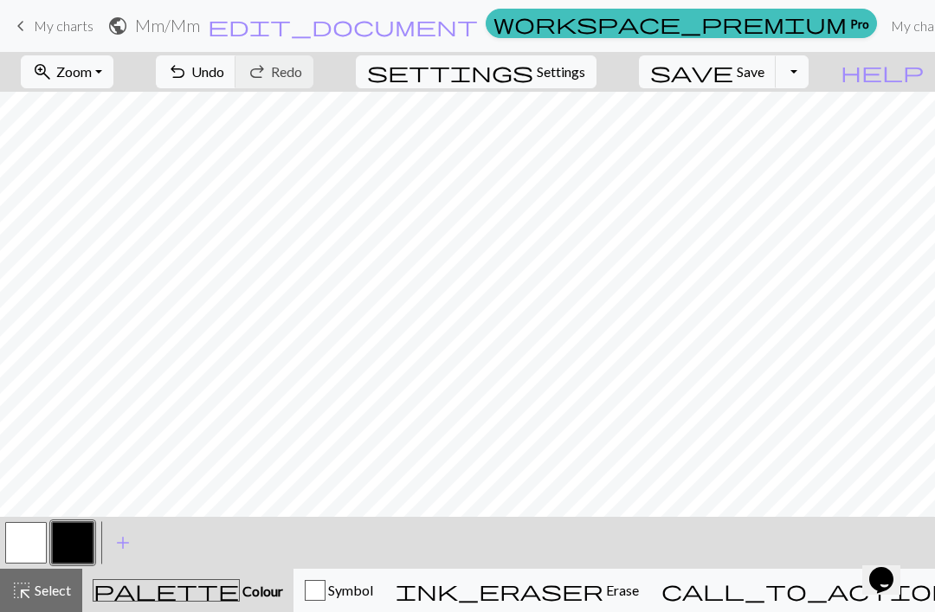
click at [236, 86] on button "undo Undo Undo" at bounding box center [196, 71] width 81 height 33
click at [37, 541] on button "button" at bounding box center [26, 543] width 42 height 42
click at [83, 537] on button "button" at bounding box center [73, 543] width 42 height 42
click at [29, 553] on button "button" at bounding box center [26, 543] width 42 height 42
click at [68, 522] on button "button" at bounding box center [73, 543] width 42 height 42
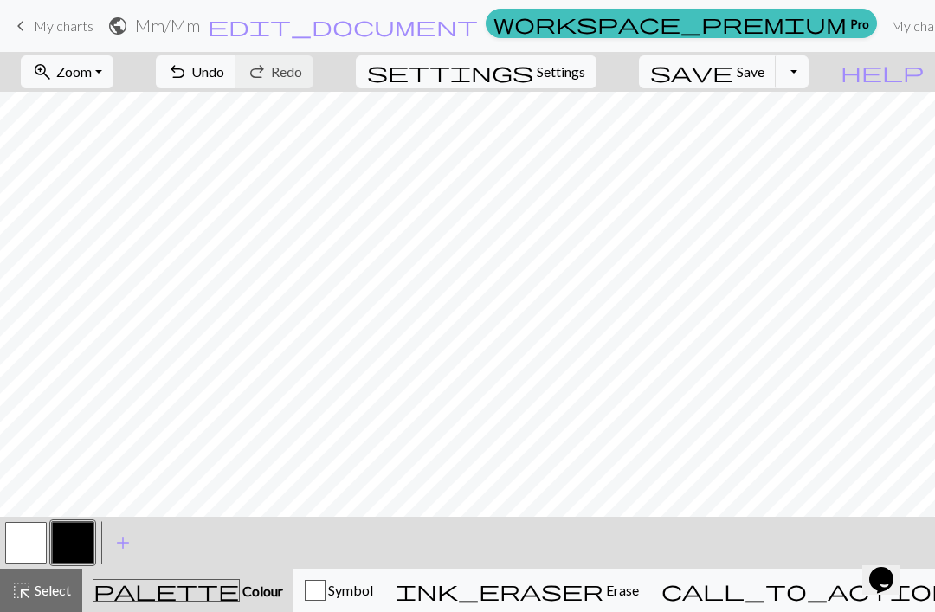
click at [43, 551] on button "button" at bounding box center [26, 543] width 42 height 42
click at [79, 544] on button "button" at bounding box center [73, 543] width 42 height 42
click at [224, 72] on span "Undo" at bounding box center [207, 71] width 33 height 16
click at [224, 74] on span "Undo" at bounding box center [207, 71] width 33 height 16
click at [34, 545] on button "button" at bounding box center [26, 543] width 42 height 42
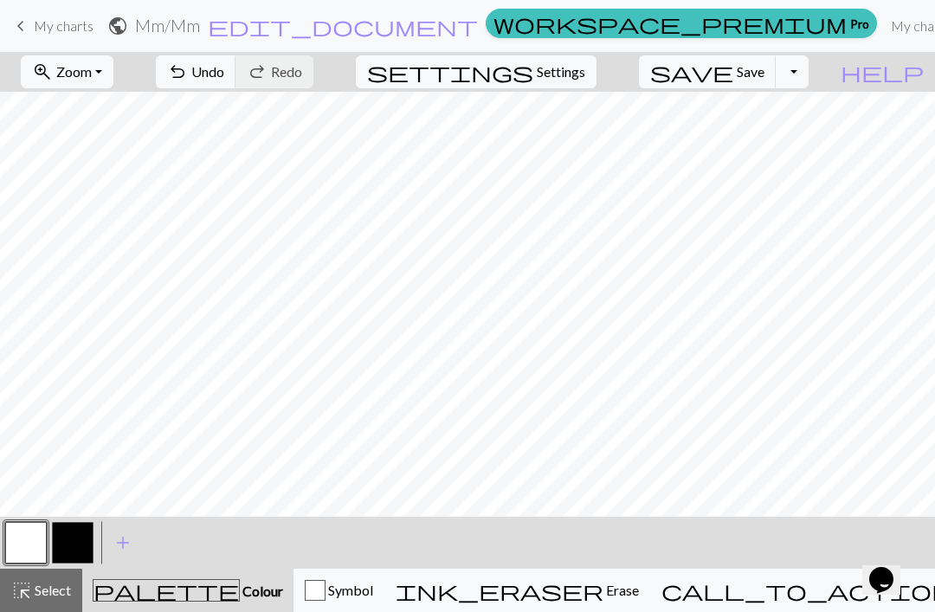
click at [73, 543] on button "button" at bounding box center [73, 543] width 42 height 42
click at [224, 74] on span "Undo" at bounding box center [207, 71] width 33 height 16
